Goal: Task Accomplishment & Management: Manage account settings

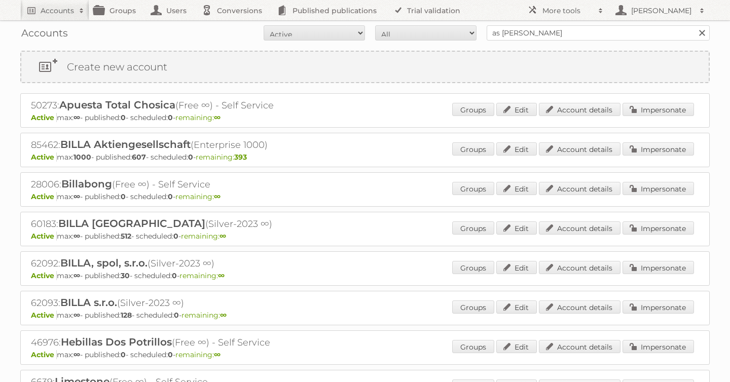
type input "as [PERSON_NAME]"
click at [694, 25] on input "Search" at bounding box center [701, 32] width 15 height 15
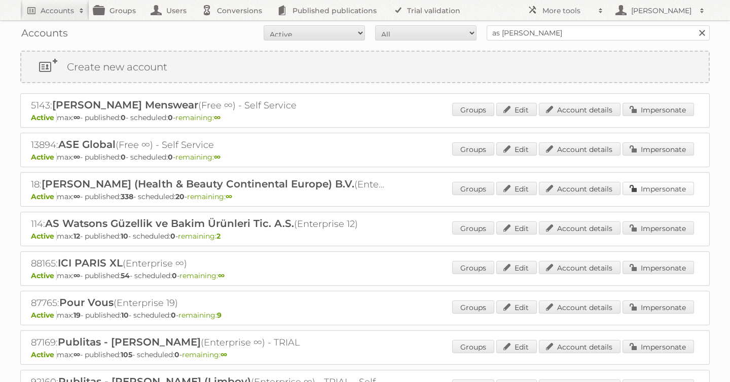
click at [655, 189] on link "Impersonate" at bounding box center [658, 188] width 71 height 13
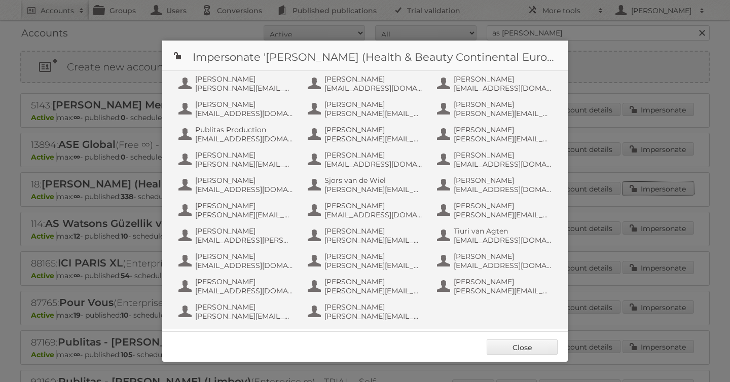
scroll to position [659, 0]
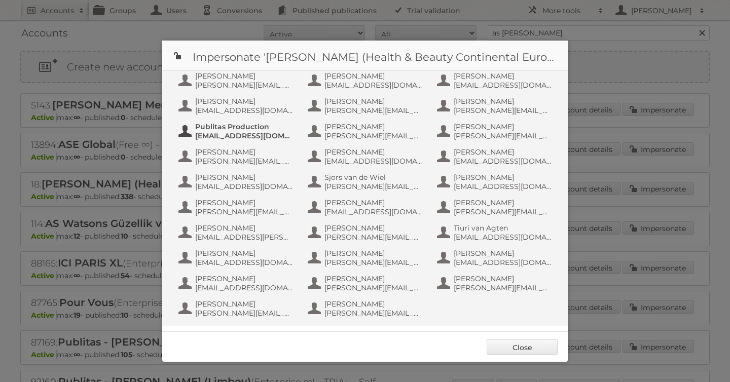
click at [243, 137] on span "info+aswatson-production@publitas.com" at bounding box center [244, 135] width 98 height 9
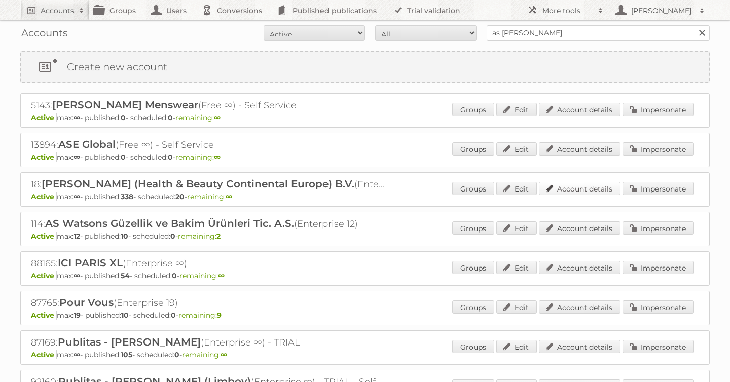
click at [589, 192] on link "Account details" at bounding box center [580, 188] width 82 height 13
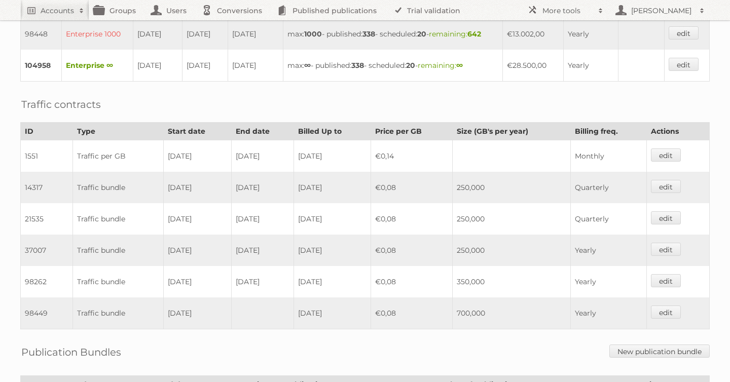
scroll to position [374, 0]
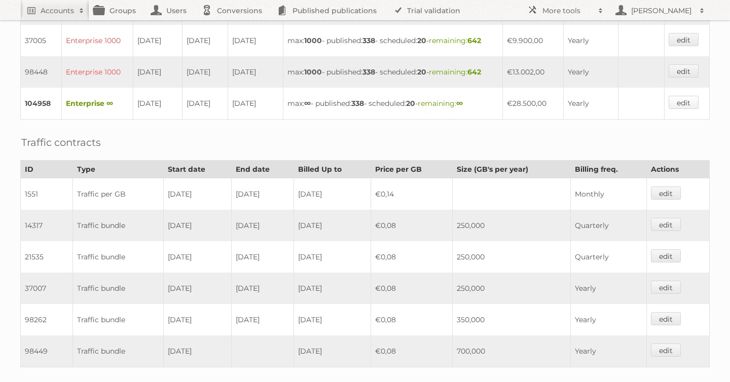
click at [683, 98] on link "edit" at bounding box center [684, 102] width 30 height 13
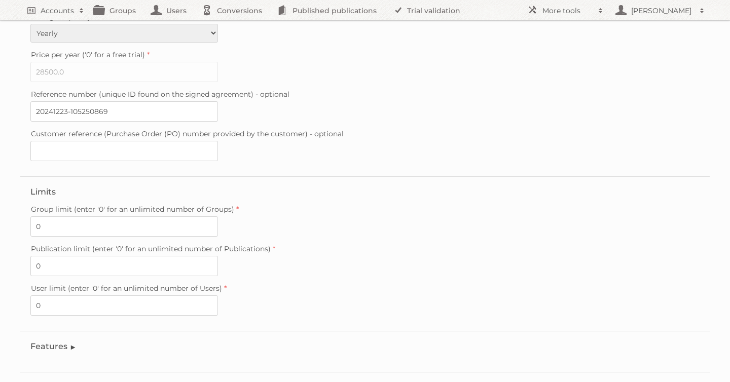
scroll to position [266, 0]
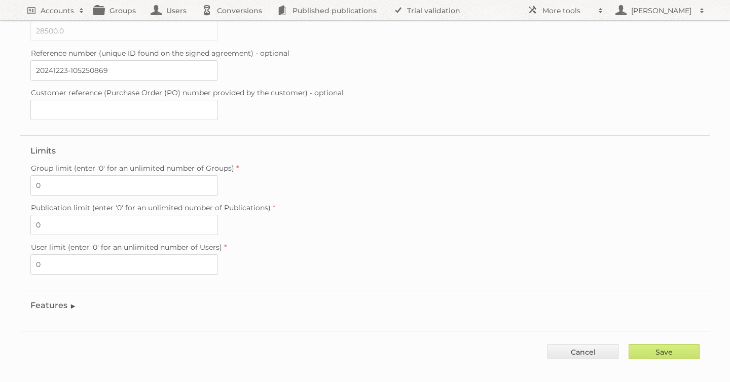
click at [64, 301] on legend "Features" at bounding box center [53, 306] width 46 height 10
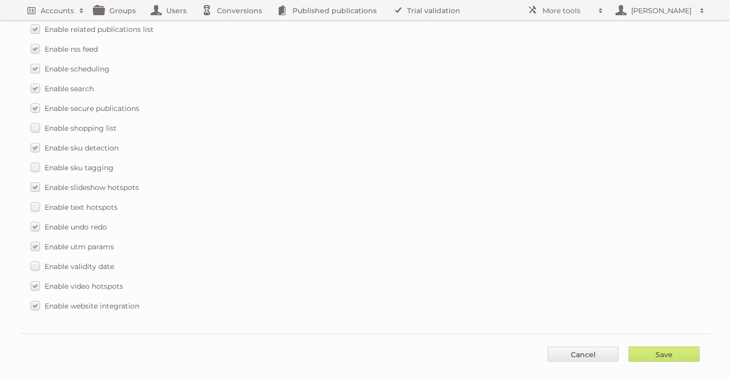
scroll to position [1472, 0]
